Goal: Transaction & Acquisition: Subscribe to service/newsletter

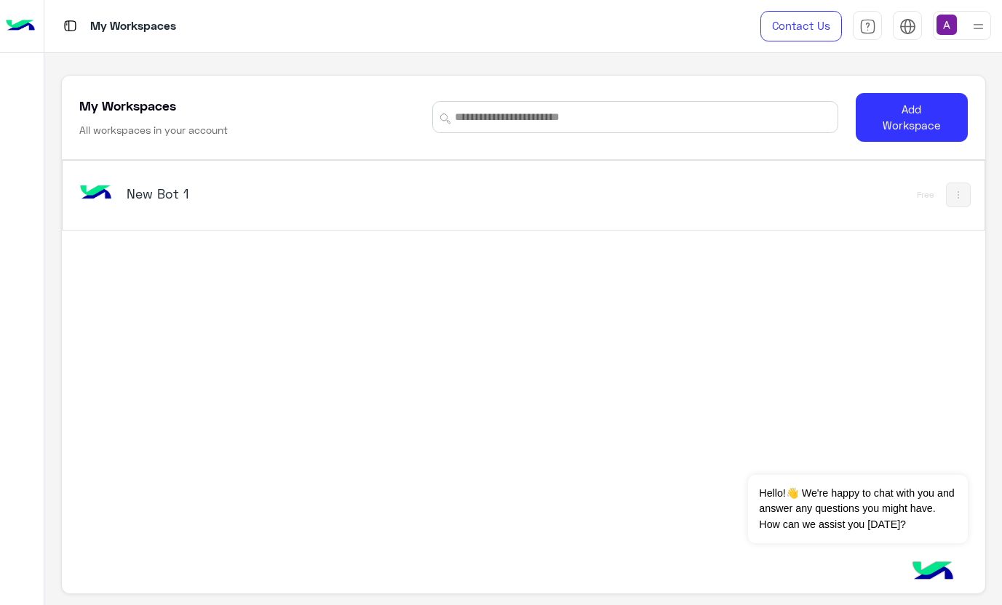
click at [981, 31] on img at bounding box center [978, 26] width 18 height 18
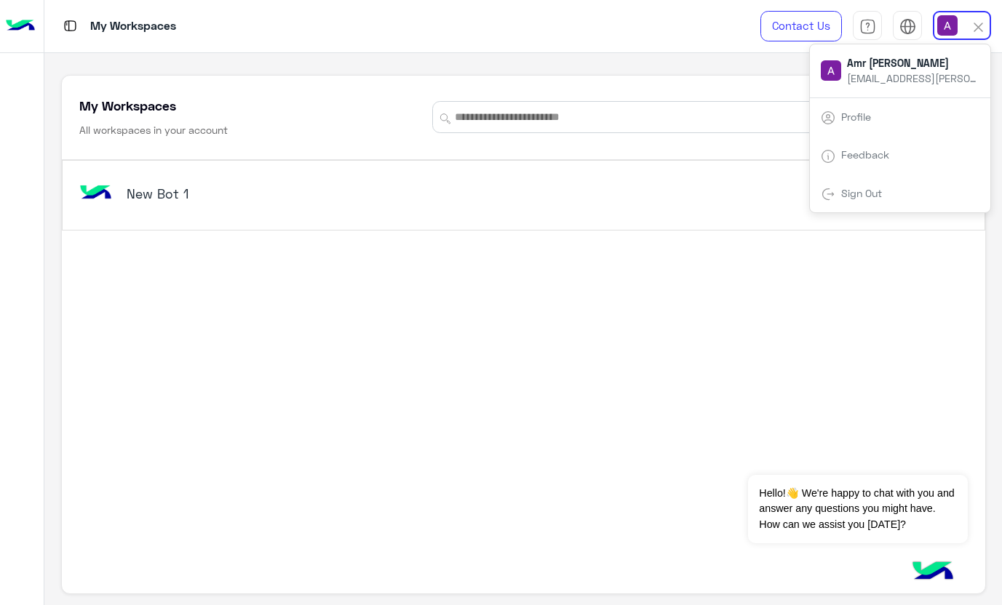
click at [873, 191] on link "Sign Out" at bounding box center [861, 193] width 41 height 12
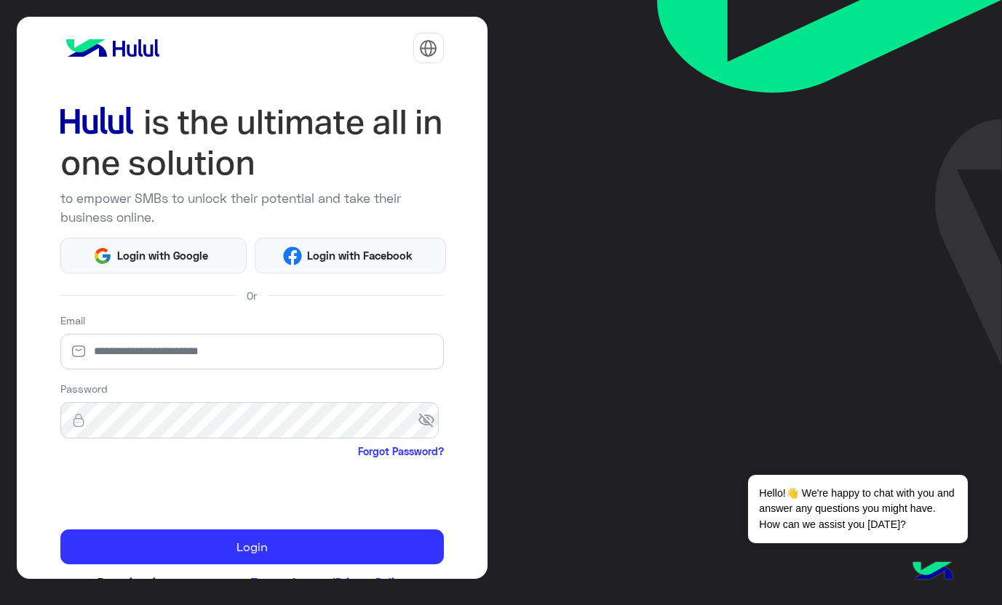
scroll to position [43, 0]
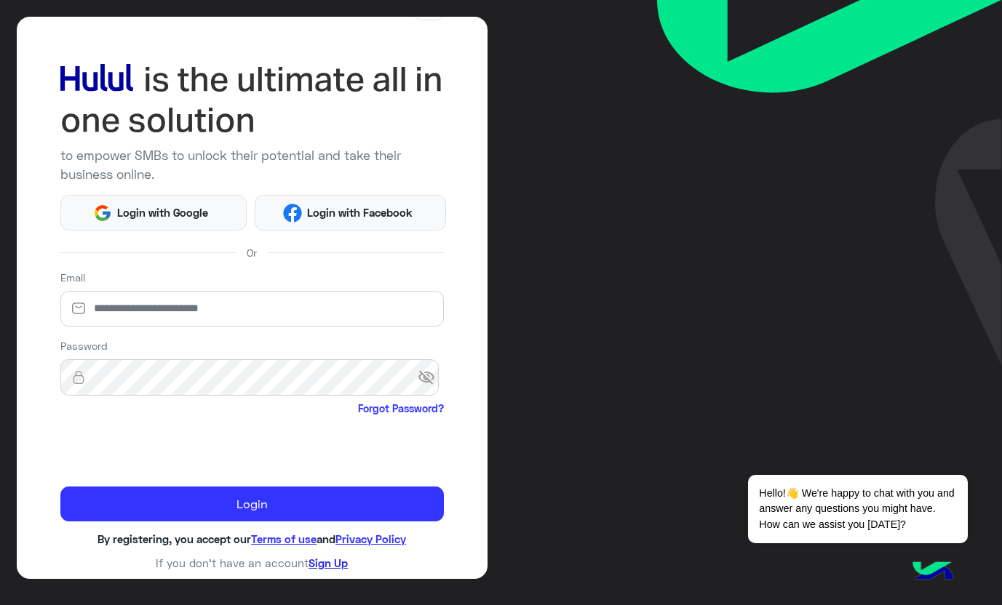
click at [311, 562] on link "Sign Up" at bounding box center [327, 562] width 39 height 13
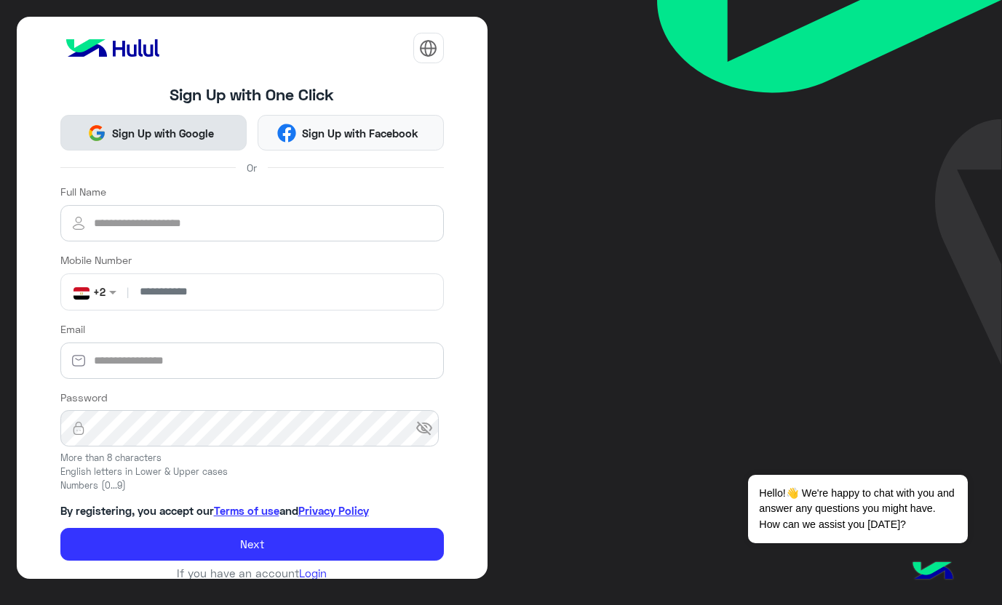
click at [137, 135] on span "Sign Up with Google" at bounding box center [162, 133] width 113 height 17
